Goal: Register for event/course

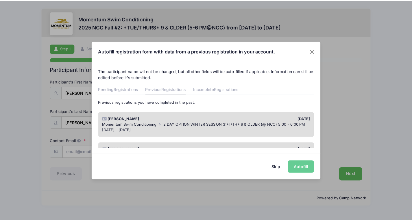
scroll to position [29, 0]
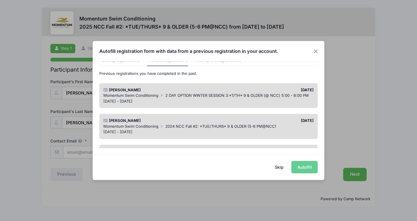
click at [277, 168] on button "Skip" at bounding box center [279, 167] width 21 height 12
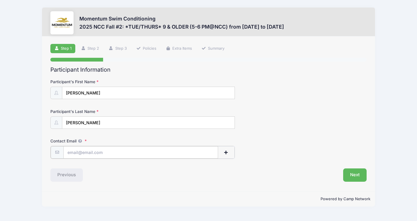
click at [93, 152] on input "Contact Email" at bounding box center [140, 152] width 155 height 12
type input "[EMAIL_ADDRESS][DOMAIN_NAME]"
click at [352, 176] on button "Next" at bounding box center [354, 174] width 23 height 13
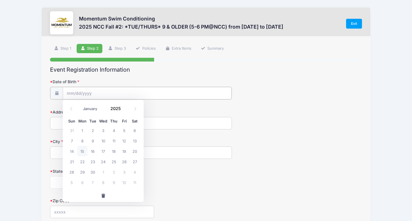
click at [106, 91] on input "Date of Birth" at bounding box center [147, 93] width 169 height 12
click at [72, 92] on input "Date of Birth" at bounding box center [147, 93] width 169 height 12
click at [73, 100] on input "Date of Birth" at bounding box center [147, 93] width 169 height 12
click at [84, 99] on input "Date of Birth" at bounding box center [147, 93] width 169 height 12
click at [297, 75] on div "Event Registration Information Date of Birth Address City State Alabama Alaska …" at bounding box center [206, 208] width 312 height 283
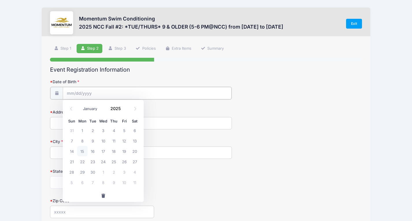
click at [93, 96] on input "Date of Birth" at bounding box center [147, 93] width 169 height 12
click at [71, 109] on icon at bounding box center [71, 109] width 4 height 4
click at [73, 111] on span at bounding box center [72, 109] width 10 height 10
select select "6"
click at [89, 109] on select "January February March April May June July August September October November De…" at bounding box center [93, 109] width 26 height 8
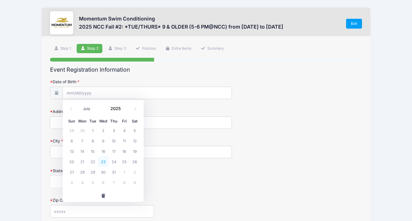
click at [80, 105] on select "January February March April May June July August September October November De…" at bounding box center [93, 109] width 26 height 8
click at [111, 161] on span "24" at bounding box center [113, 162] width 10 height 10
type input "07/24/2025"
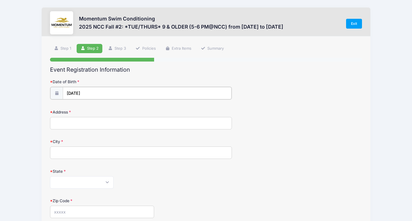
click at [102, 91] on input "07/24/2025" at bounding box center [147, 93] width 169 height 12
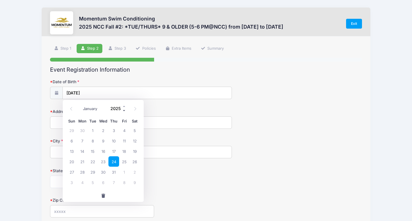
click at [123, 110] on span at bounding box center [124, 110] width 4 height 4
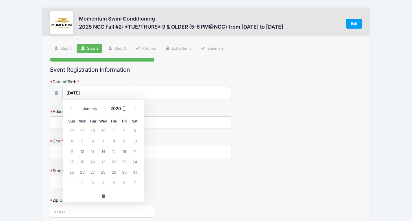
click at [123, 110] on span at bounding box center [124, 110] width 4 height 4
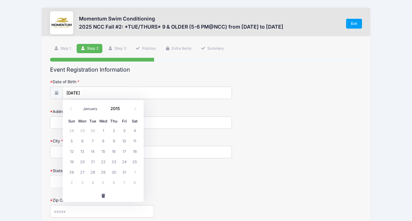
click at [251, 160] on form "Date of Birth 07/24/2025 Address City State Alabama Alaska American Samoa Arizo…" at bounding box center [206, 203] width 312 height 248
click at [110, 90] on input "07/24/2025" at bounding box center [147, 93] width 169 height 12
click at [124, 110] on span at bounding box center [124, 110] width 4 height 4
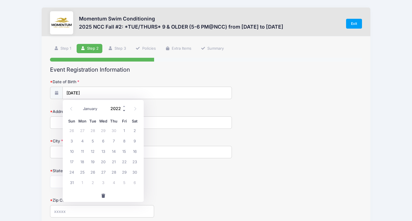
click at [124, 110] on span at bounding box center [124, 110] width 4 height 4
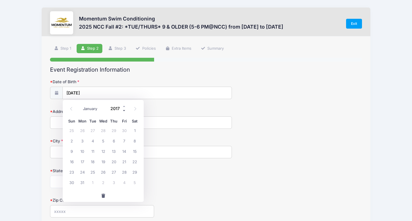
click at [124, 110] on span at bounding box center [124, 110] width 4 height 4
type input "2015"
click at [122, 161] on span "24" at bounding box center [124, 162] width 10 height 10
type input "07/24/2015"
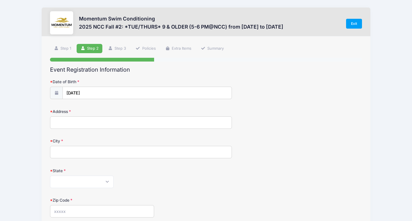
click at [94, 127] on input "Address" at bounding box center [141, 123] width 182 height 12
type input "1017 Augustana Drive"
type input "Naperville"
select select "IL"
type input "60565"
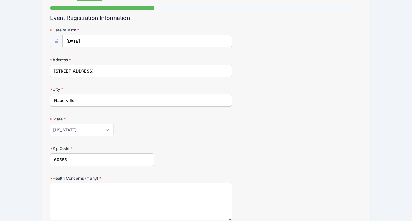
scroll to position [116, 0]
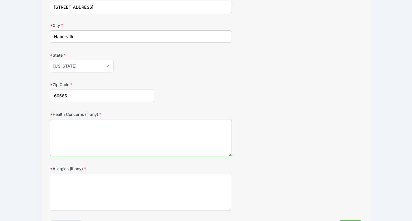
click at [90, 136] on textarea "Health Concerns (if any)" at bounding box center [141, 137] width 182 height 37
type textarea "None"
drag, startPoint x: 96, startPoint y: 177, endPoint x: 97, endPoint y: 180, distance: 3.6
click at [97, 178] on textarea "Allergies (if any)" at bounding box center [141, 192] width 182 height 37
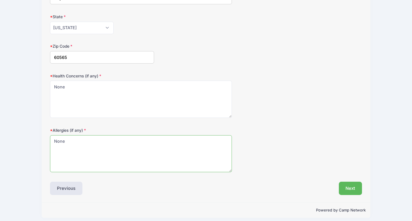
scroll to position [159, 0]
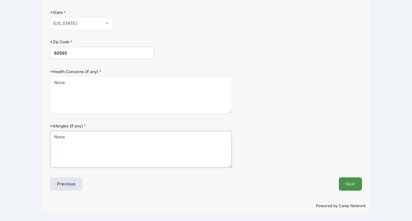
type textarea "None"
click at [353, 184] on button "Next" at bounding box center [350, 184] width 23 height 13
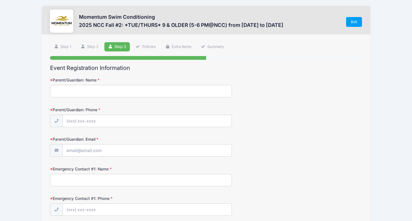
scroll to position [0, 0]
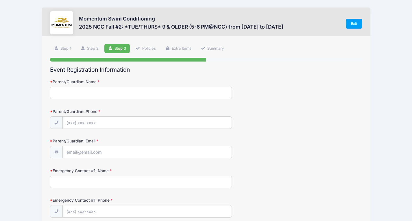
click at [143, 93] on input "Parent/Guardian: Name" at bounding box center [141, 93] width 182 height 12
click at [89, 93] on input "Parent/Guardian: Name" at bounding box center [141, 93] width 182 height 12
type input "Julie Justus"
click at [156, 123] on input "Parent/Guardian: Phone" at bounding box center [147, 123] width 169 height 12
type input "(630) 470-8179"
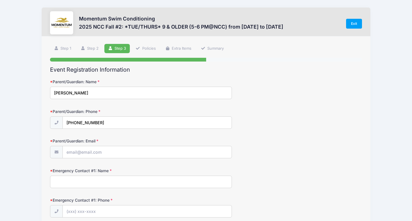
click at [127, 144] on label "Parent/Guardian: Email" at bounding box center [102, 141] width 104 height 6
click at [127, 146] on input "Parent/Guardian: Email" at bounding box center [147, 152] width 169 height 12
click at [128, 150] on input "Parent/Guardian: Email" at bounding box center [147, 152] width 169 height 12
type input "[EMAIL_ADDRESS][DOMAIN_NAME]"
click at [110, 185] on input "Emergency Contact #1: Name" at bounding box center [141, 182] width 182 height 12
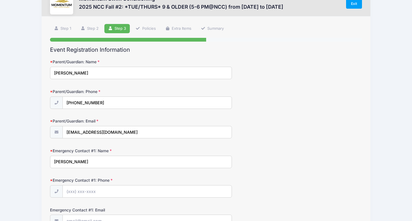
scroll to position [116, 0]
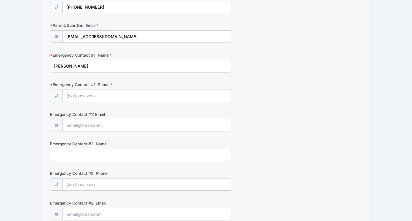
type input "Julie Justus"
click at [75, 96] on input "Emergency Contact #1: Phone" at bounding box center [147, 96] width 169 height 12
type input "(630) 470-8179"
click at [93, 124] on input "Emergency Contact #1: Email" at bounding box center [147, 125] width 169 height 12
click at [110, 160] on input "Emergency Contact #2: Name" at bounding box center [141, 155] width 182 height 12
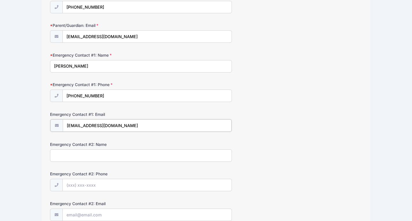
drag, startPoint x: 106, startPoint y: 127, endPoint x: 60, endPoint y: 129, distance: 45.5
click at [40, 131] on div "Momentum Swim Conditioning 2025 NCC Fall #2: *TUE/THURS* 9 & OLDER (5-6 PM@NCC)…" at bounding box center [206, 156] width 395 height 544
type input "[EMAIL_ADDRESS][DOMAIN_NAME]"
click at [105, 158] on input "Emergency Contact #2: Name" at bounding box center [141, 155] width 182 height 12
type input "Kirk Justus"
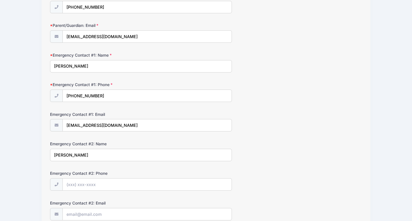
click at [142, 178] on div "Emergency Contact #2: Phone" at bounding box center [206, 181] width 312 height 20
click at [144, 182] on input "Emergency Contact #2: Phone" at bounding box center [147, 185] width 169 height 12
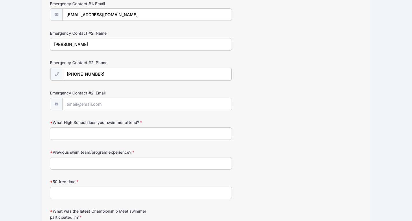
scroll to position [231, 0]
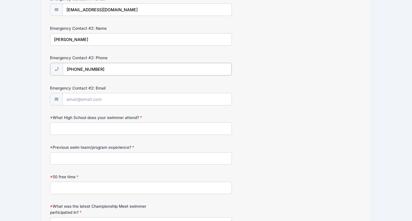
type input "(414) 526-7147"
click at [106, 99] on input "Emergency Contact #2: Email" at bounding box center [147, 99] width 169 height 12
type input "kirkjustus@yahoo.com"
drag, startPoint x: 111, startPoint y: 105, endPoint x: 111, endPoint y: 128, distance: 23.1
click at [111, 128] on input "What High School does your swimmer attend?" at bounding box center [141, 128] width 182 height 12
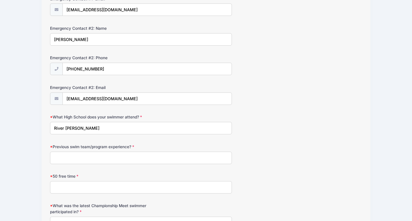
drag, startPoint x: 94, startPoint y: 133, endPoint x: 27, endPoint y: 136, distance: 67.5
click at [27, 136] on div "Momentum Swim Conditioning 2025 NCC Fall #2: *TUE/THURS* 9 & OLDER (5-6 PM@NCC)…" at bounding box center [206, 41] width 395 height 544
type input "Not yet"
click at [65, 161] on input "Previous swim team/program experience?" at bounding box center [141, 158] width 182 height 12
type input "Naper Carriage Hill"
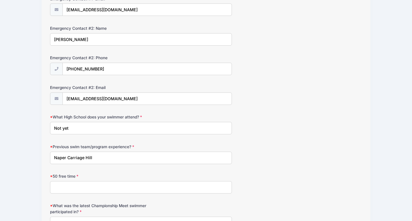
click at [82, 182] on input "50 free time" at bounding box center [141, 187] width 182 height 12
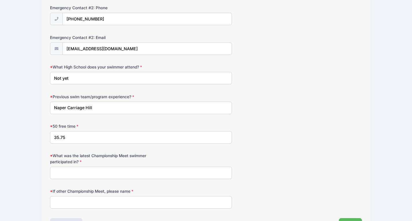
scroll to position [318, 0]
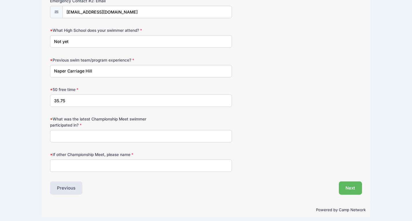
type input "35.75"
click at [138, 141] on input "What was the latest Championship Meet swimmer participated in?" at bounding box center [141, 136] width 182 height 12
type input "City 2025"
click at [125, 167] on input "If other Championship Meet, please name" at bounding box center [141, 166] width 182 height 12
type input "None"
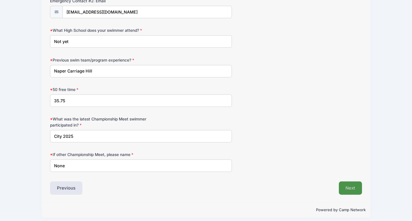
click at [345, 189] on button "Next" at bounding box center [350, 188] width 23 height 13
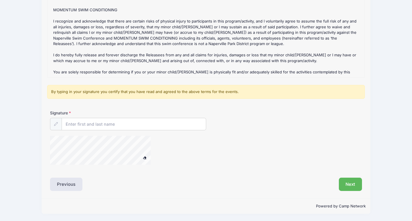
scroll to position [91, 0]
click at [95, 124] on input "Signature" at bounding box center [134, 124] width 144 height 12
type input "Julia Justus"
click at [354, 187] on button "Next" at bounding box center [350, 184] width 23 height 13
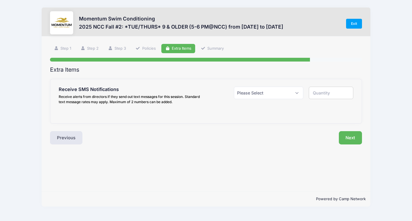
scroll to position [0, 0]
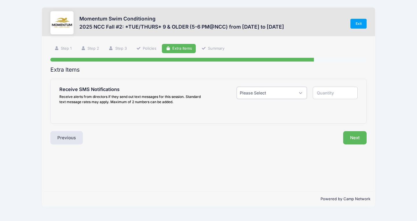
click at [281, 93] on select "Please Select Yes ($0.00) No" at bounding box center [271, 93] width 70 height 12
select select "1"
click at [236, 87] on select "Please Select Yes ($0.00) No" at bounding box center [271, 93] width 70 height 12
type input "1"
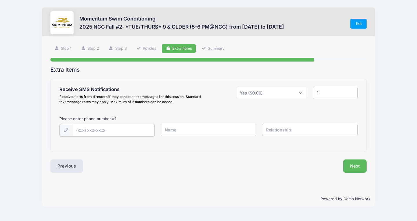
click at [137, 130] on input "text" at bounding box center [113, 130] width 82 height 12
drag, startPoint x: 306, startPoint y: 94, endPoint x: 300, endPoint y: 95, distance: 6.5
click at [305, 94] on select "Please Select Yes ($0.00) No" at bounding box center [271, 93] width 70 height 12
click at [300, 95] on select "Please Select Yes ($0.00) No" at bounding box center [271, 93] width 70 height 12
click at [299, 95] on select "Please Select Yes ($0.00) No" at bounding box center [271, 93] width 70 height 12
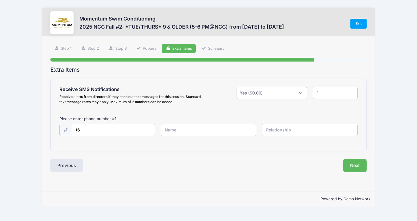
click at [299, 95] on select "Please Select Yes ($0.00) No" at bounding box center [271, 93] width 70 height 12
drag, startPoint x: 108, startPoint y: 127, endPoint x: 108, endPoint y: 131, distance: 3.8
click at [108, 128] on input "(6" at bounding box center [113, 130] width 82 height 12
type input "(630) 470-8179"
click at [182, 124] on div "Please enter phone number # 1 (630) 470-8179" at bounding box center [208, 130] width 298 height 28
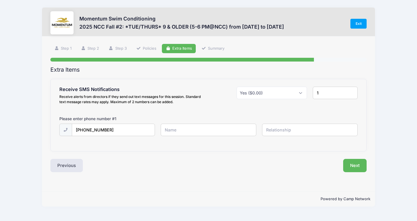
drag, startPoint x: 183, startPoint y: 126, endPoint x: 183, endPoint y: 130, distance: 3.5
click at [183, 127] on input "text" at bounding box center [209, 130] width 96 height 12
type input "Julie Justus"
click at [296, 132] on input "text" at bounding box center [310, 130] width 96 height 12
type input "Mom"
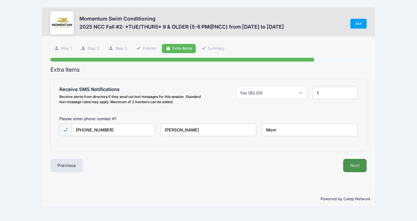
click at [357, 170] on button "Next" at bounding box center [354, 165] width 23 height 13
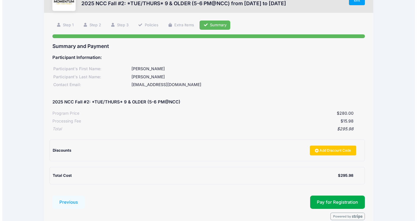
scroll to position [53, 0]
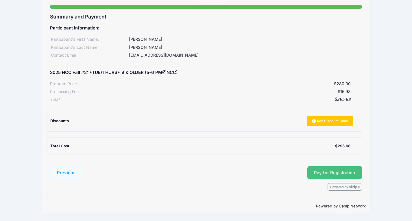
click at [332, 173] on button "Pay for Registration" at bounding box center [335, 172] width 55 height 13
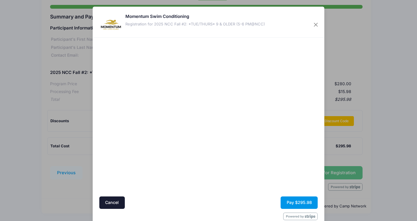
click at [301, 205] on button "Pay $295.98" at bounding box center [298, 203] width 37 height 12
